Goal: Check status: Check status

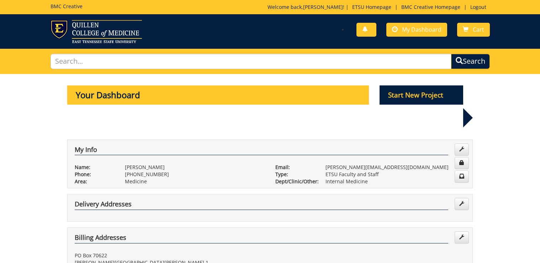
scroll to position [284, 0]
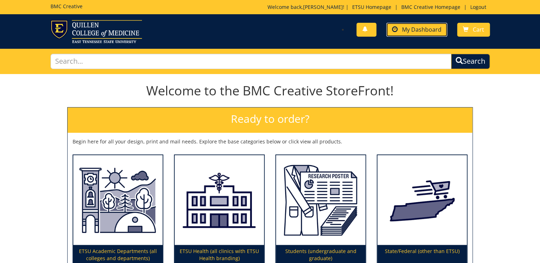
click at [404, 30] on span "My Dashboard" at bounding box center [421, 30] width 39 height 8
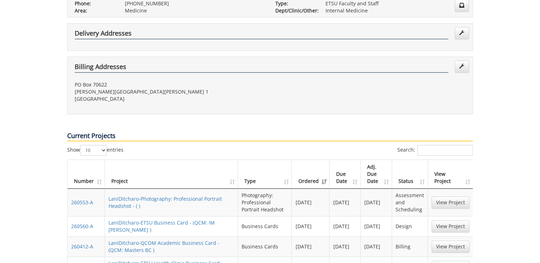
scroll to position [228, 0]
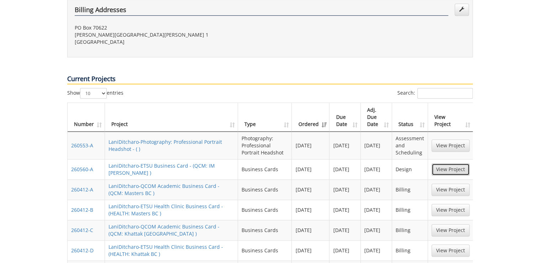
click at [457, 163] on link "View Project" at bounding box center [450, 169] width 38 height 12
click at [452, 139] on link "View Project" at bounding box center [450, 145] width 38 height 12
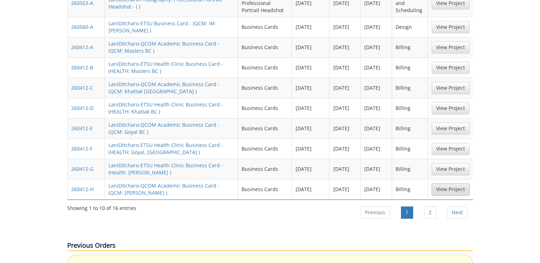
scroll to position [398, 0]
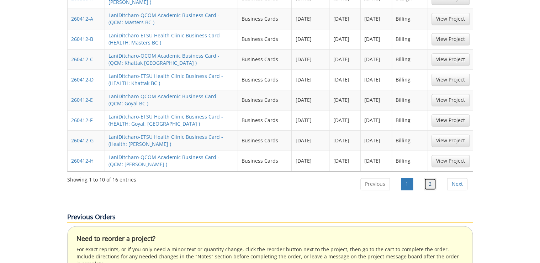
drag, startPoint x: 429, startPoint y: 162, endPoint x: 422, endPoint y: 169, distance: 9.6
click at [429, 178] on link "2" at bounding box center [430, 184] width 12 height 12
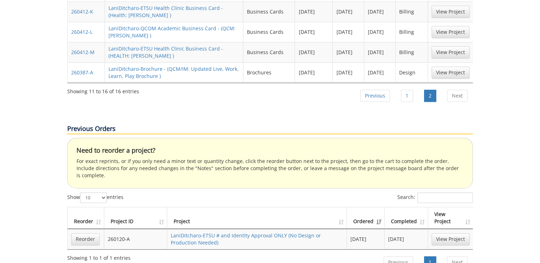
scroll to position [284, 0]
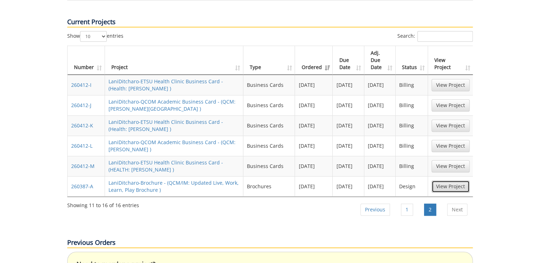
click at [438, 180] on link "View Project" at bounding box center [450, 186] width 38 height 12
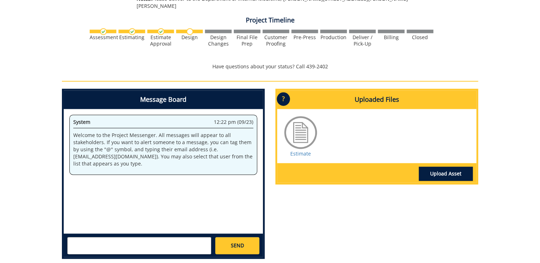
scroll to position [455, 0]
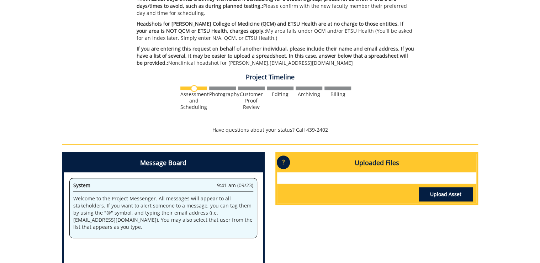
scroll to position [228, 0]
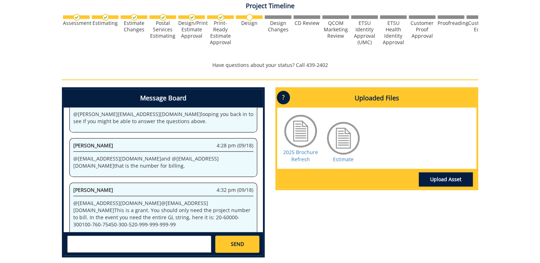
scroll to position [256, 0]
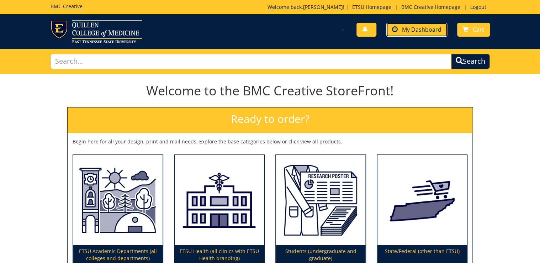
click at [435, 23] on link "My Dashboard" at bounding box center [416, 30] width 61 height 14
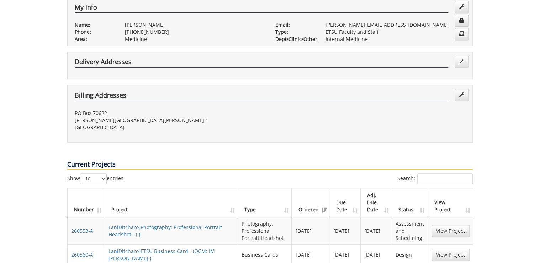
scroll to position [341, 0]
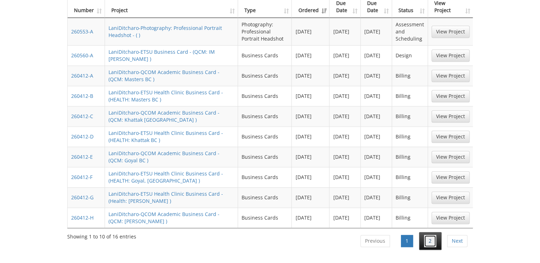
click at [433, 235] on link "2" at bounding box center [430, 241] width 12 height 12
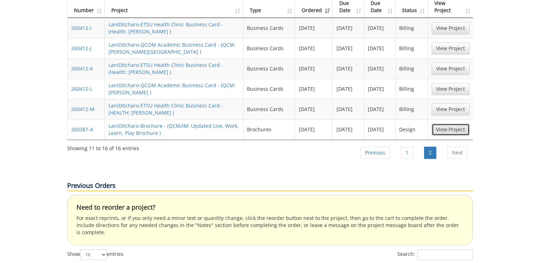
click at [444, 123] on link "View Project" at bounding box center [450, 129] width 38 height 12
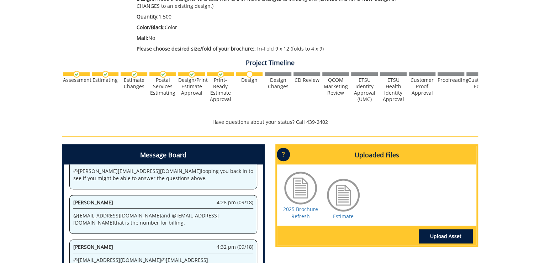
scroll to position [284, 0]
